Goal: Task Accomplishment & Management: Complete application form

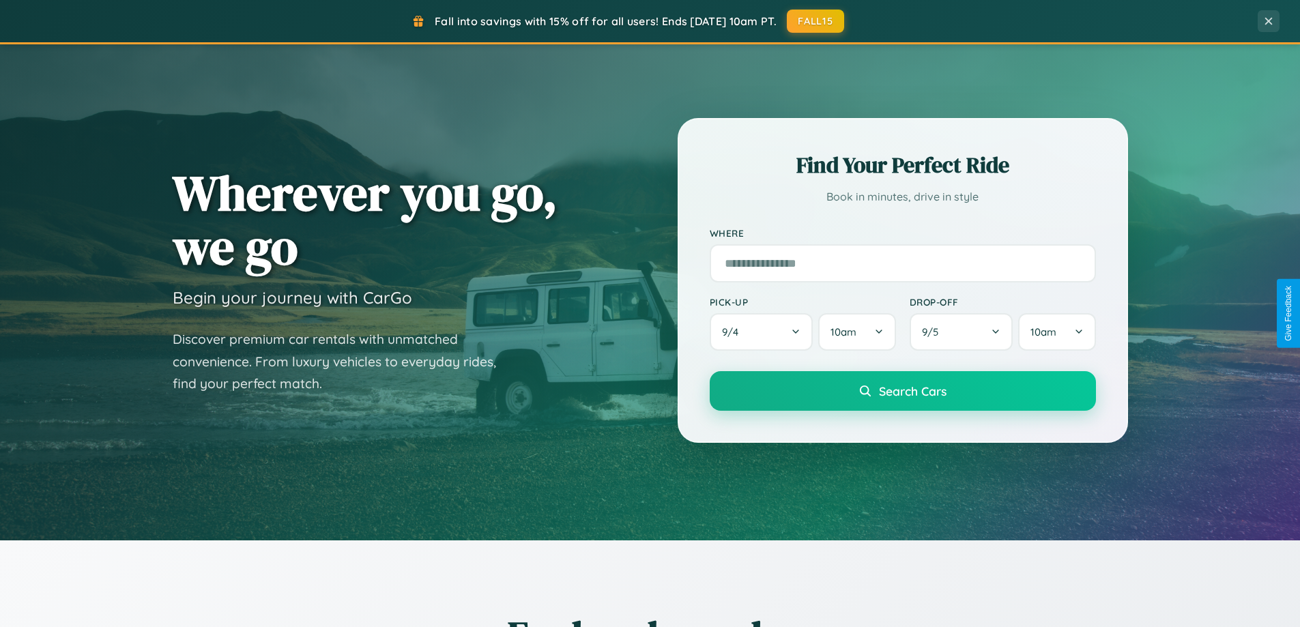
scroll to position [588, 0]
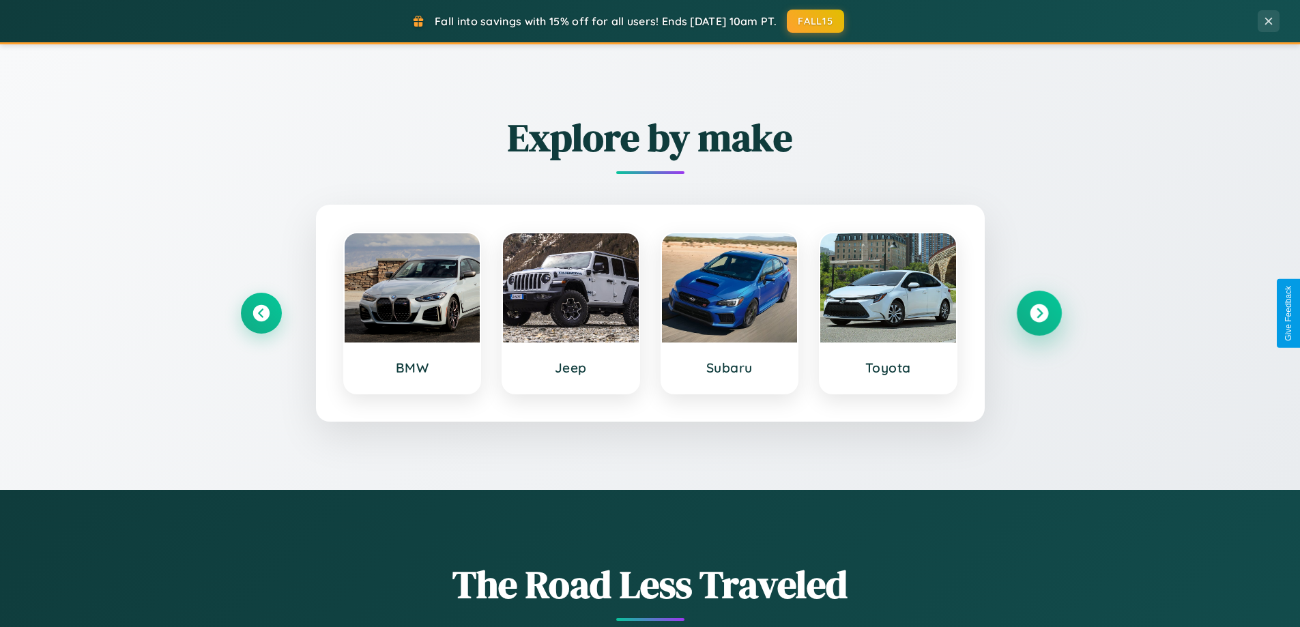
click at [1039, 313] on icon at bounding box center [1039, 313] width 18 height 18
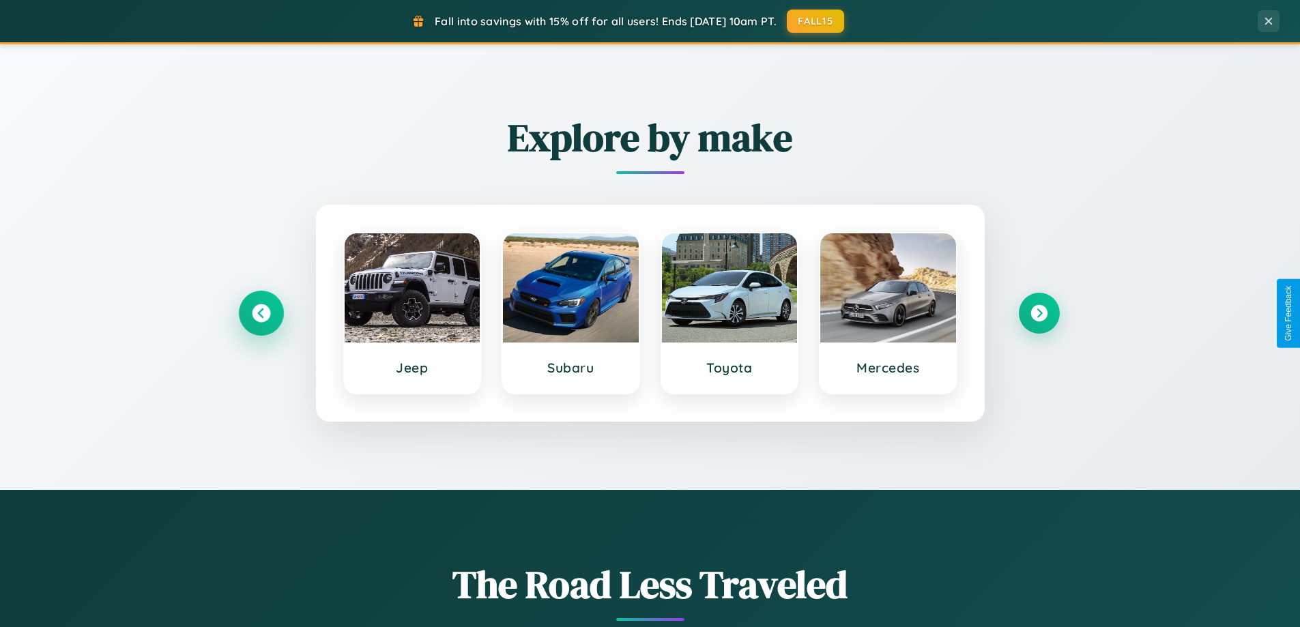
click at [261, 313] on icon at bounding box center [261, 313] width 18 height 18
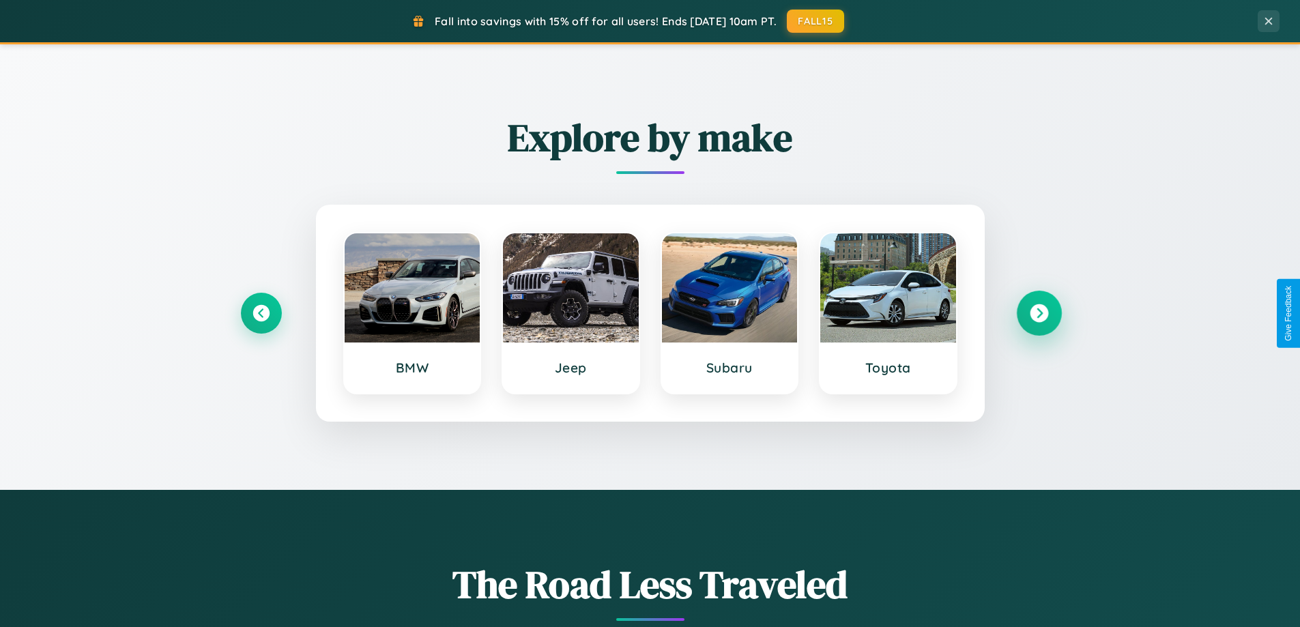
click at [1039, 313] on icon at bounding box center [1039, 313] width 18 height 18
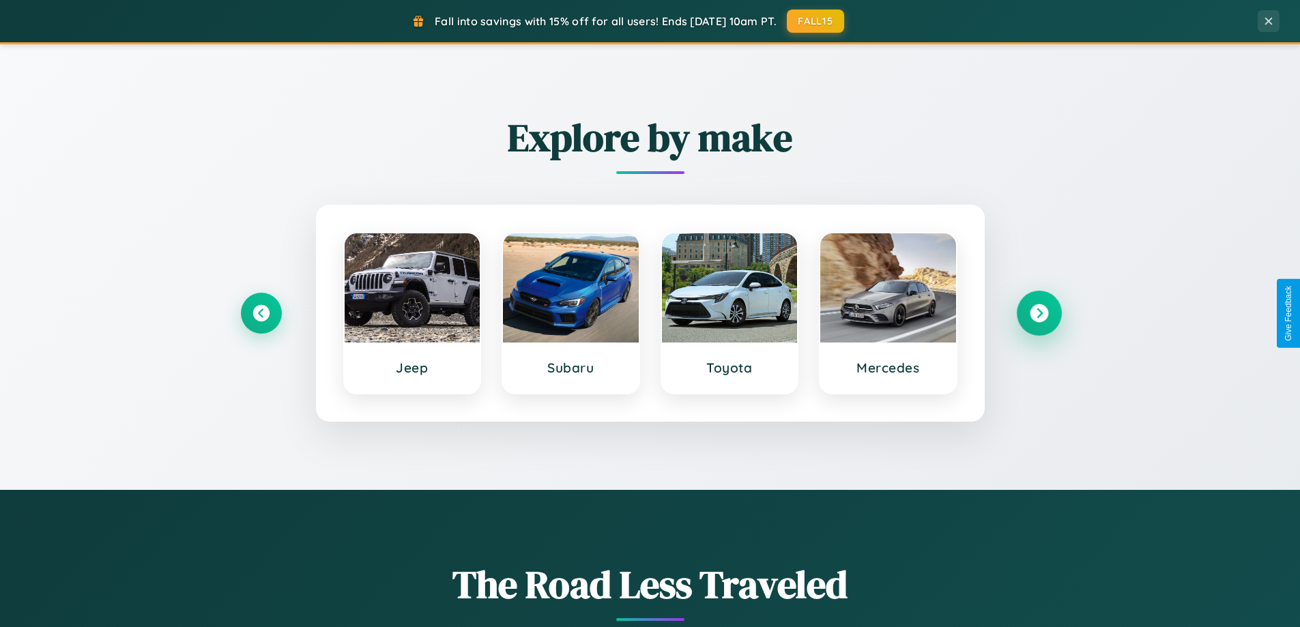
click at [1039, 313] on icon at bounding box center [1039, 313] width 18 height 18
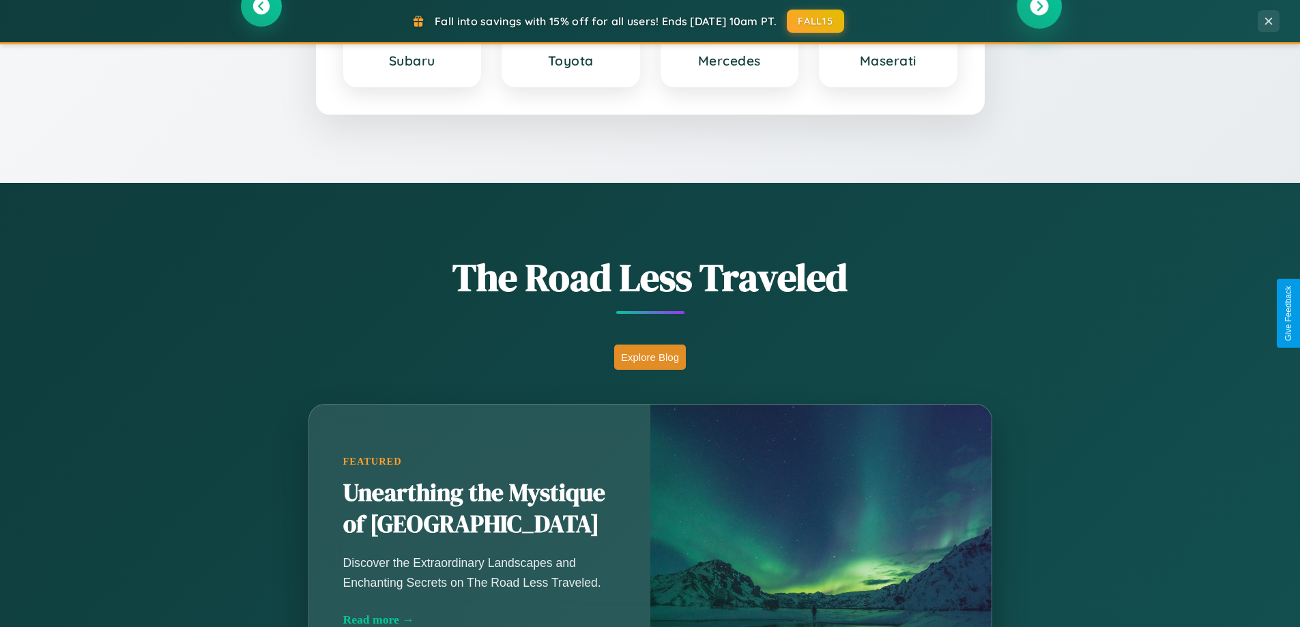
scroll to position [1202, 0]
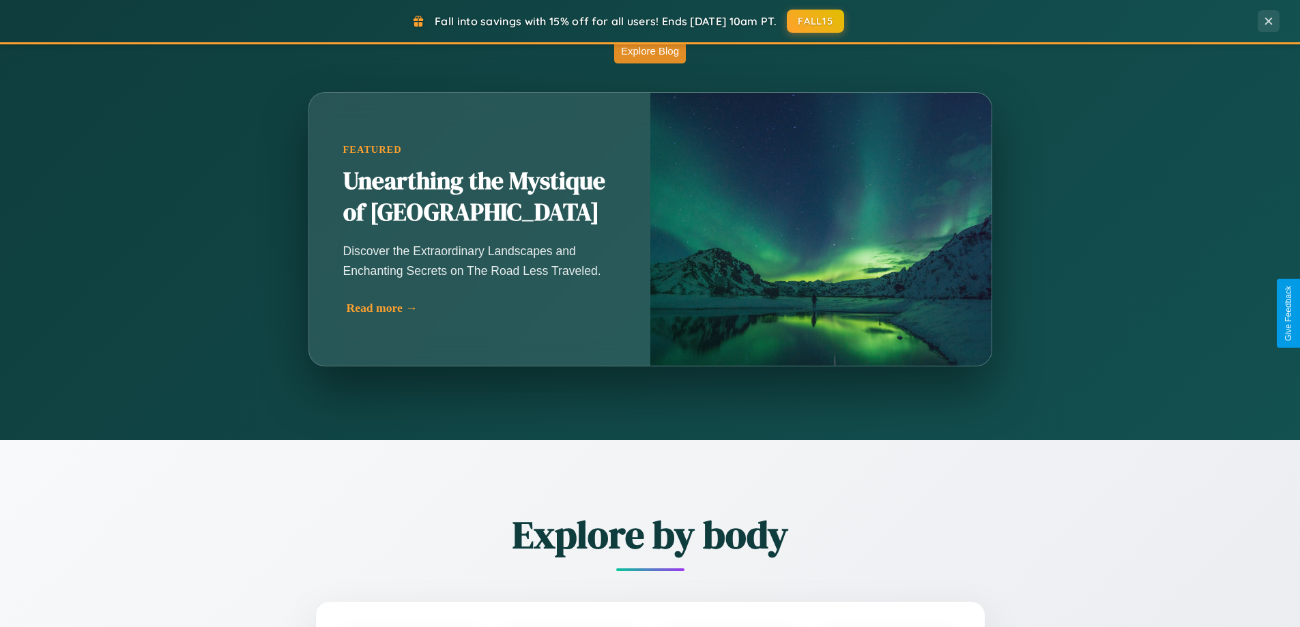
click at [479, 313] on div "Read more →" at bounding box center [483, 308] width 273 height 14
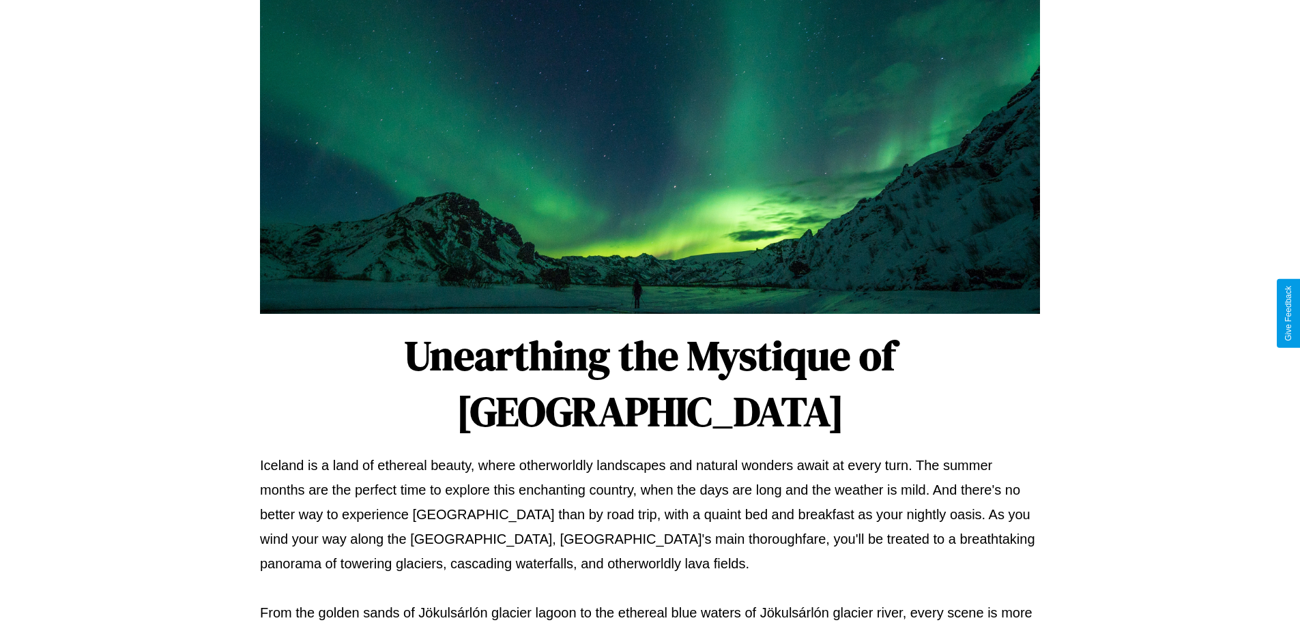
scroll to position [442, 0]
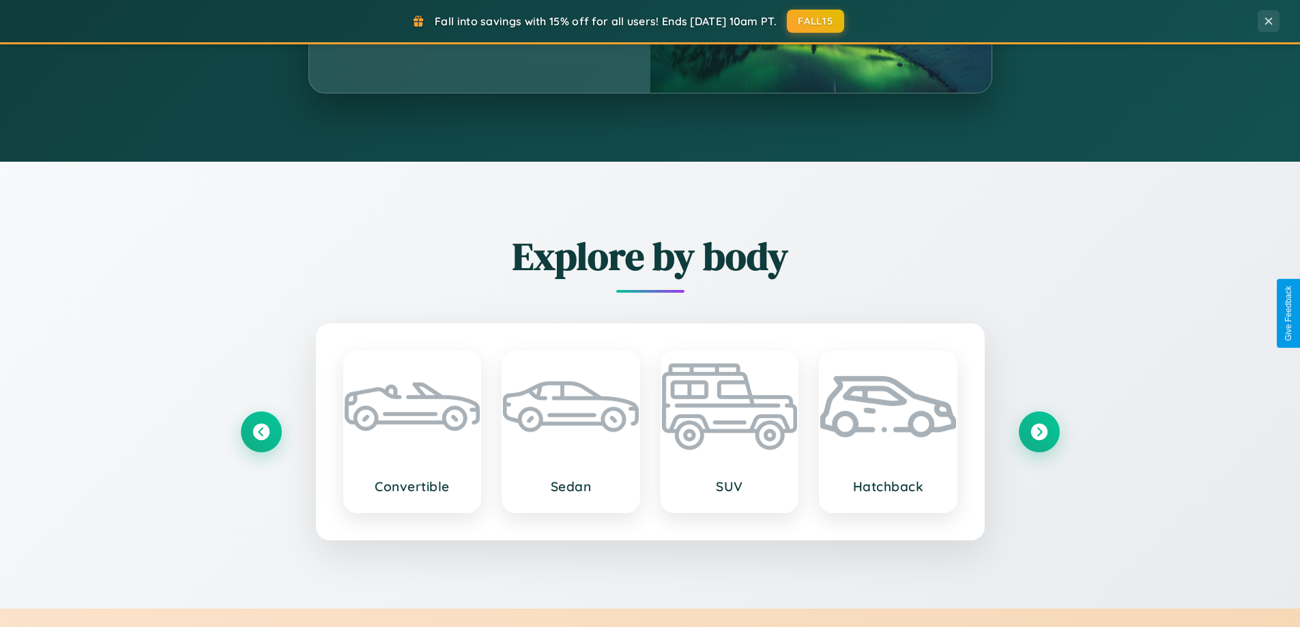
scroll to position [2193, 0]
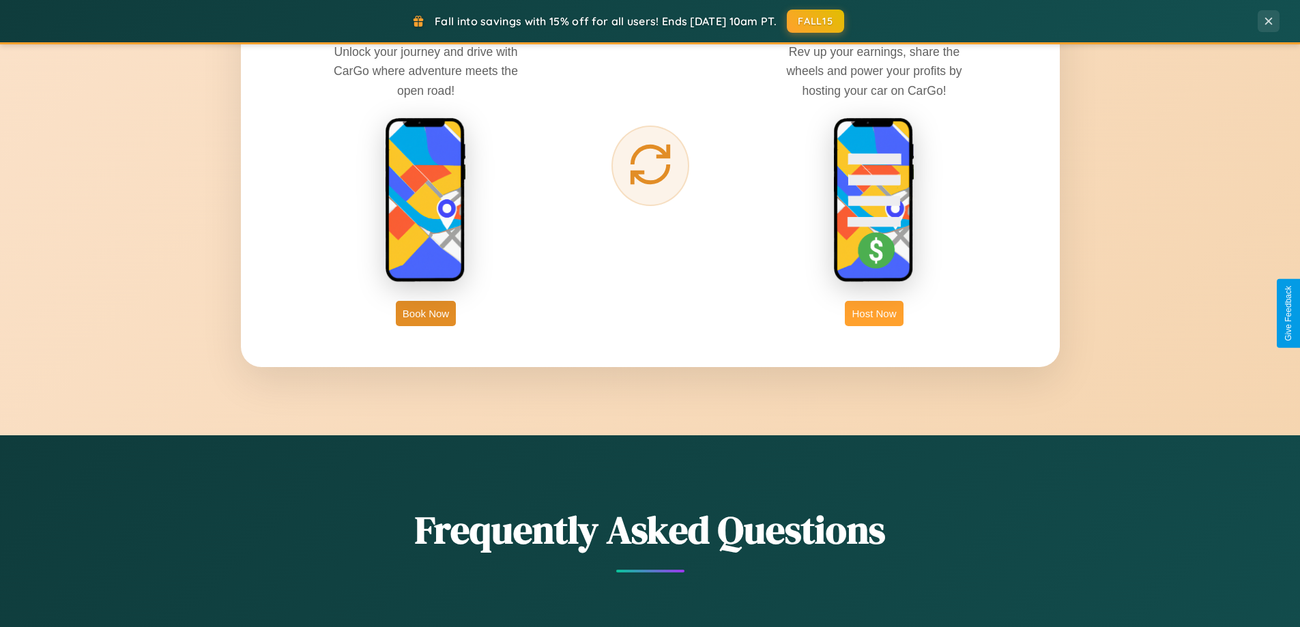
click at [874, 313] on button "Host Now" at bounding box center [874, 313] width 58 height 25
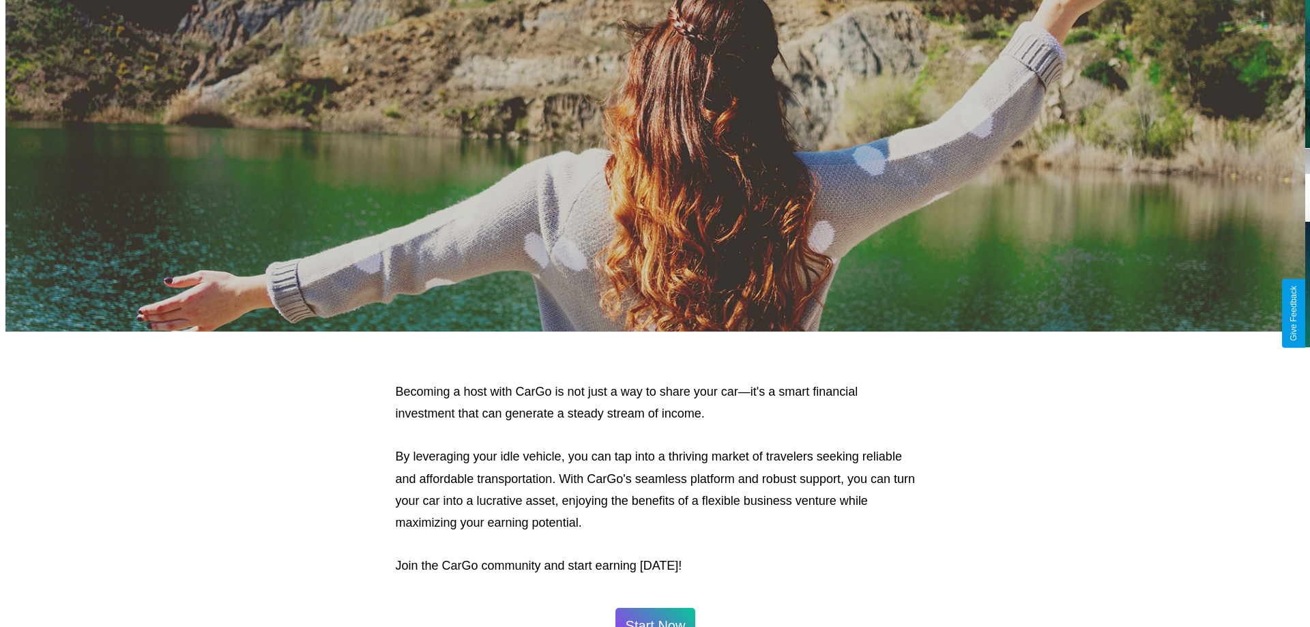
scroll to position [659, 0]
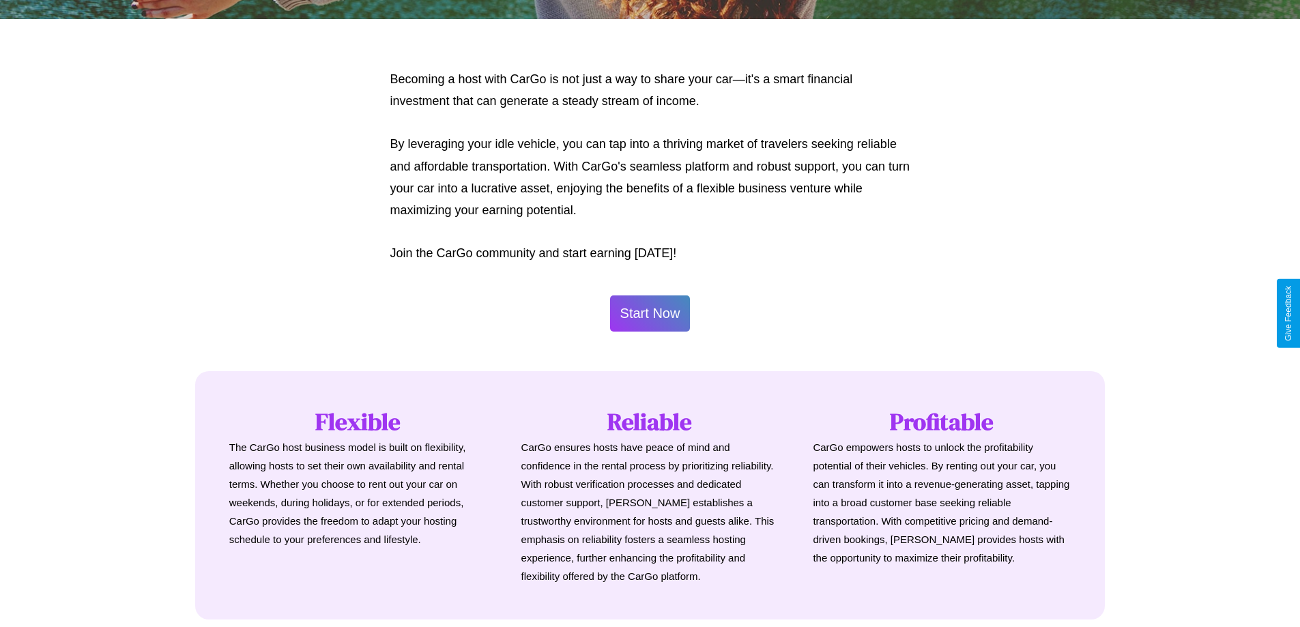
click at [650, 313] on button "Start Now" at bounding box center [650, 313] width 81 height 36
